Goal: Find specific page/section: Find specific page/section

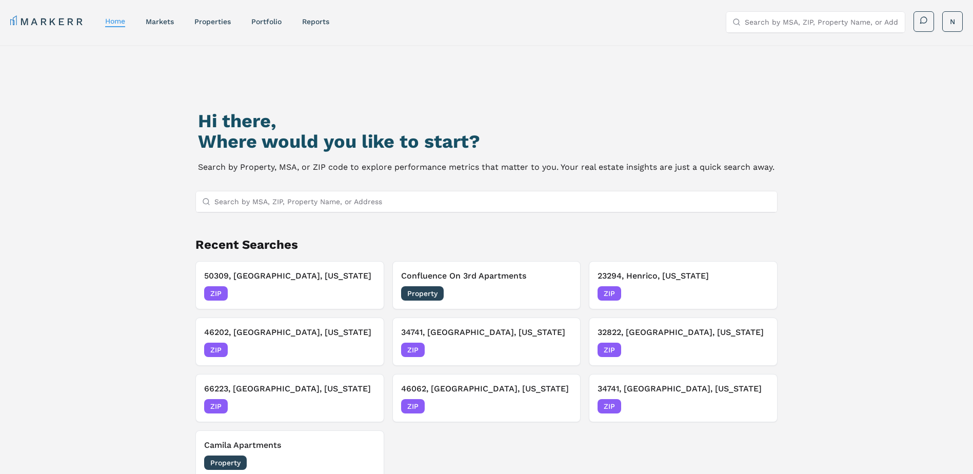
click at [316, 207] on input "Search by MSA, ZIP, Property Name, or Address" at bounding box center [492, 201] width 557 height 21
click at [259, 191] on div at bounding box center [486, 202] width 583 height 22
click at [259, 200] on input "Search by MSA, ZIP, Property Name, or Address" at bounding box center [492, 201] width 557 height 21
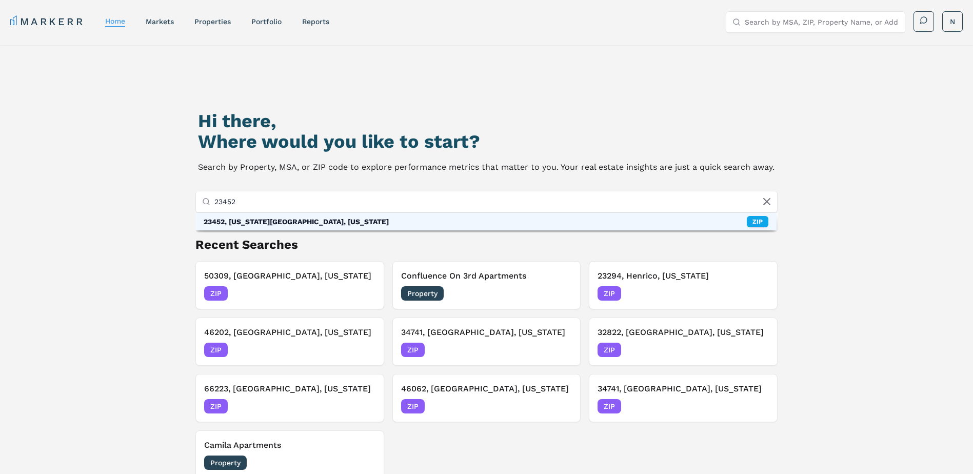
type input "23452"
click at [285, 227] on div "23452, Virginia Beach, Virginia ZIP" at bounding box center [486, 221] width 582 height 17
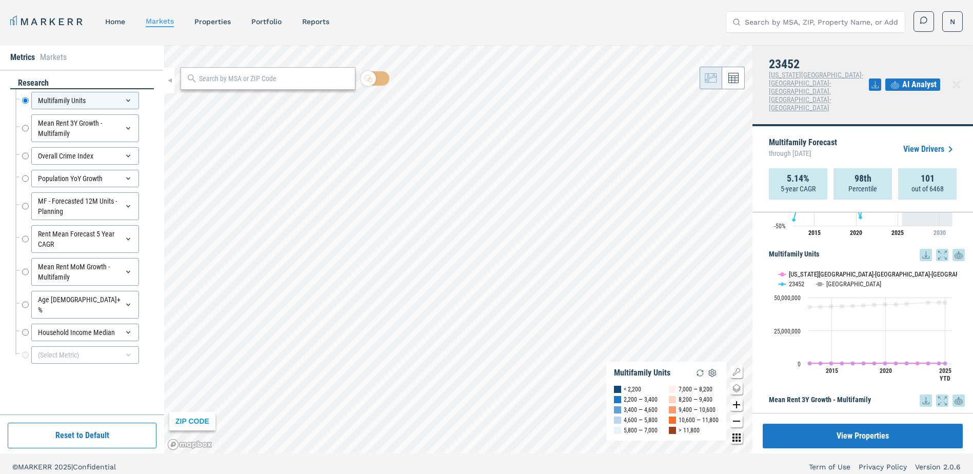
scroll to position [103, 0]
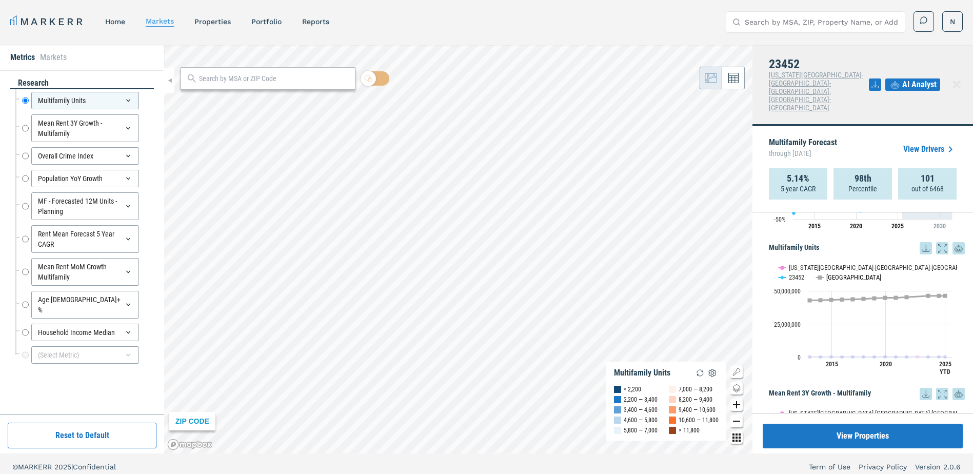
click at [827, 273] on button "Show USA" at bounding box center [827, 277] width 22 height 8
click at [908, 78] on span "AI Analyst" at bounding box center [919, 84] width 34 height 12
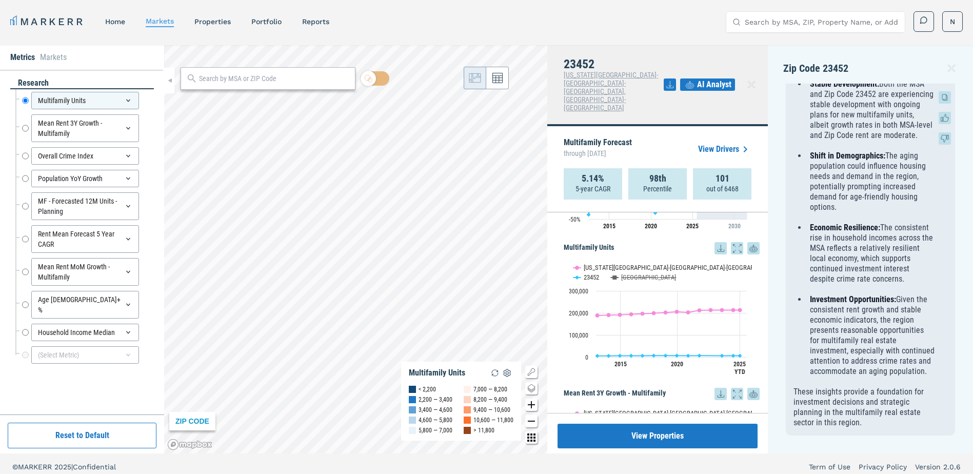
scroll to position [1170, 0]
